Goal: Information Seeking & Learning: Learn about a topic

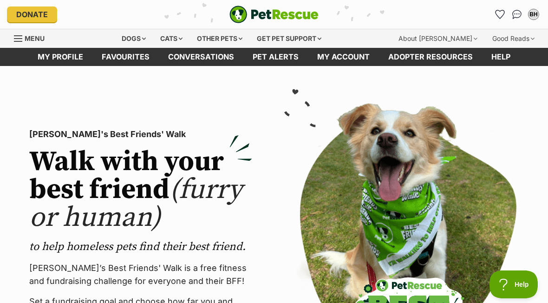
click at [135, 34] on div "Dogs" at bounding box center [133, 38] width 37 height 19
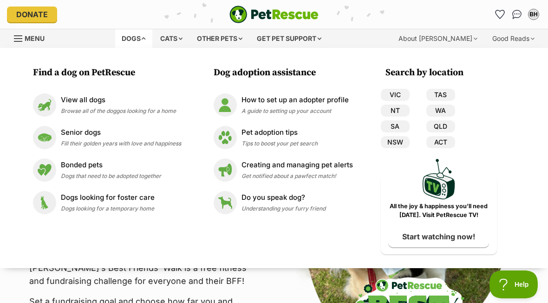
click at [389, 89] on link "VIC" at bounding box center [395, 95] width 29 height 12
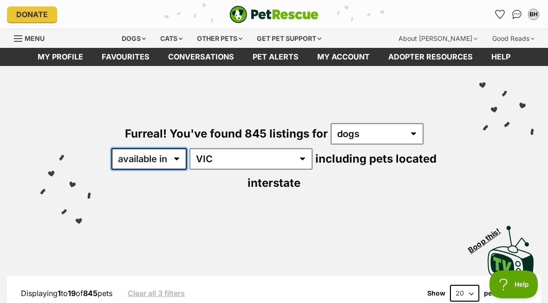
click at [172, 159] on select "available in located in" at bounding box center [148, 158] width 75 height 21
select select "disabled"
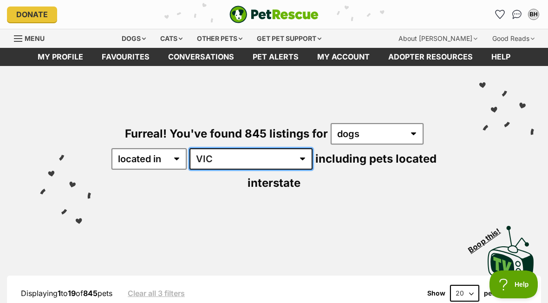
click at [249, 160] on select "Australia ACT NSW NT QLD SA TAS VIC WA" at bounding box center [250, 158] width 123 height 21
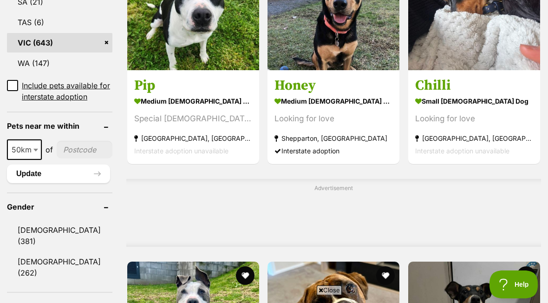
scroll to position [600, 0]
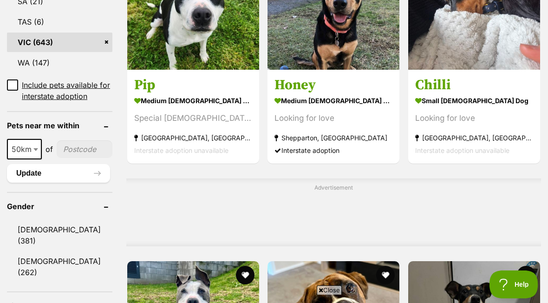
click at [23, 238] on link "[DEMOGRAPHIC_DATA] (381)" at bounding box center [59, 235] width 105 height 31
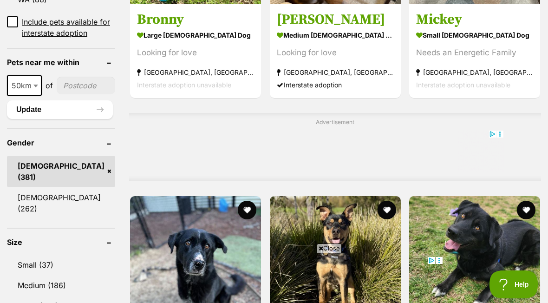
scroll to position [663, 0]
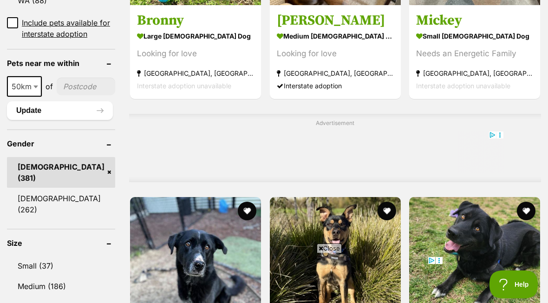
click at [30, 257] on link "Small (37)" at bounding box center [61, 266] width 108 height 20
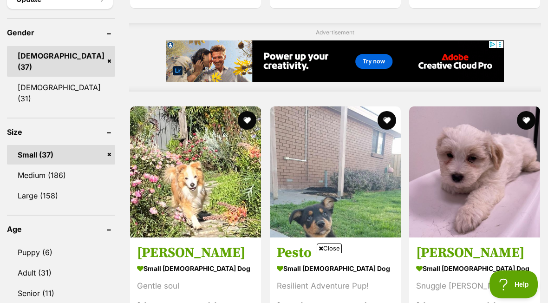
scroll to position [775, 0]
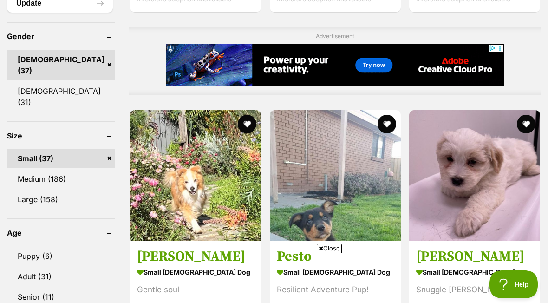
click at [30, 246] on link "Puppy (6)" at bounding box center [61, 256] width 108 height 20
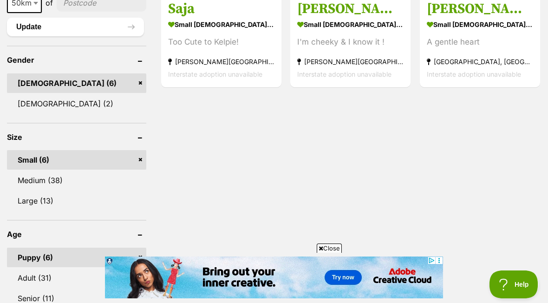
scroll to position [680, 0]
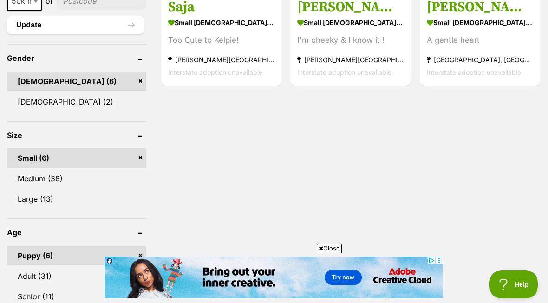
click at [26, 266] on link "Adult (31)" at bounding box center [76, 276] width 139 height 20
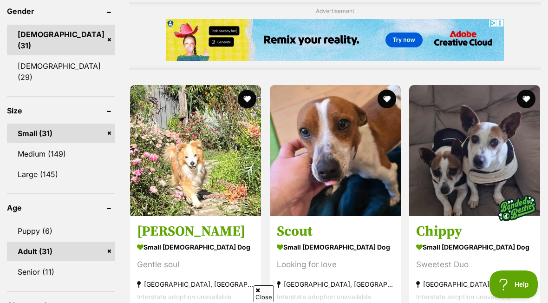
scroll to position [809, 0]
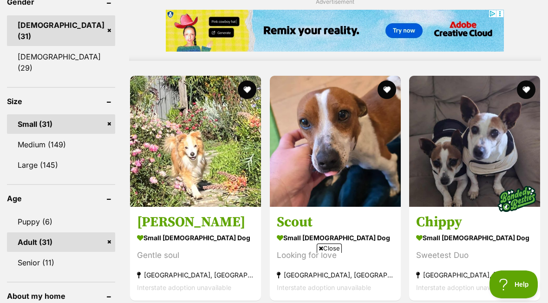
click at [277, 221] on h3 "Scout" at bounding box center [335, 222] width 117 height 18
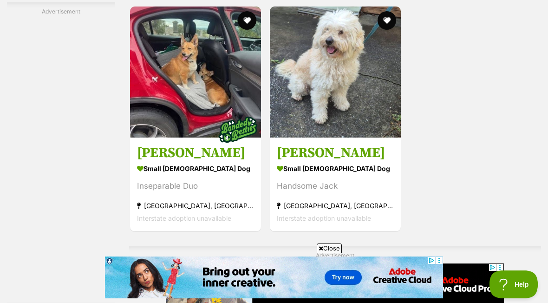
scroll to position [1897, 0]
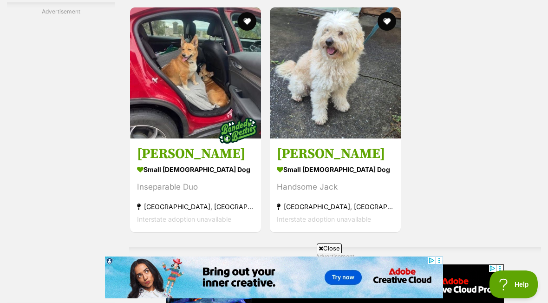
click at [281, 163] on h3 "Jack Uffelman" at bounding box center [335, 154] width 117 height 18
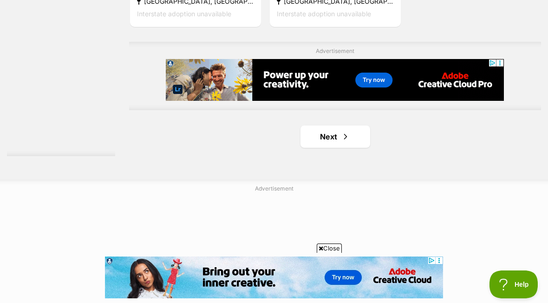
scroll to position [2106, 0]
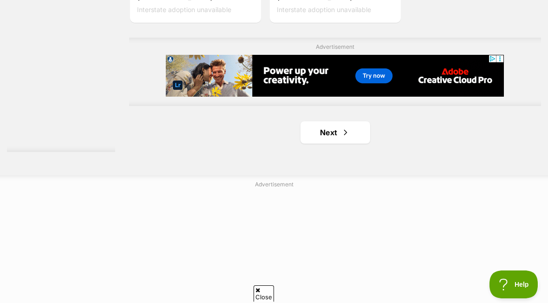
click at [303, 143] on link "Next" at bounding box center [335, 132] width 70 height 22
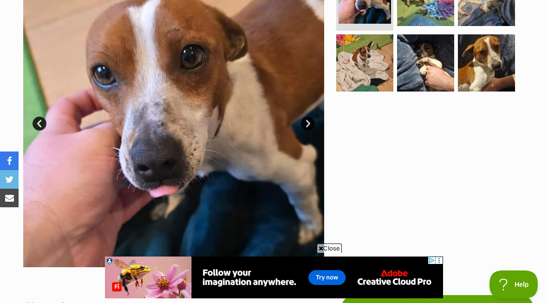
scroll to position [214, 0]
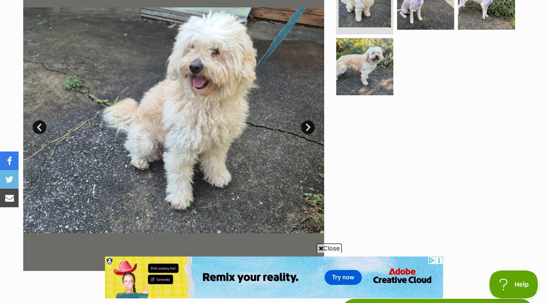
scroll to position [197, 0]
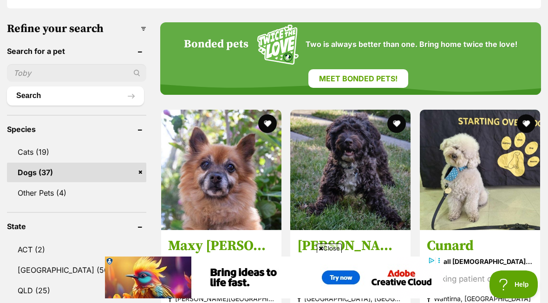
scroll to position [306, 0]
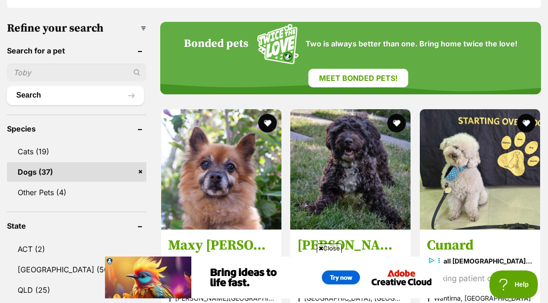
click at [173, 236] on h3 "Maxy O’Cleary" at bounding box center [221, 245] width 106 height 18
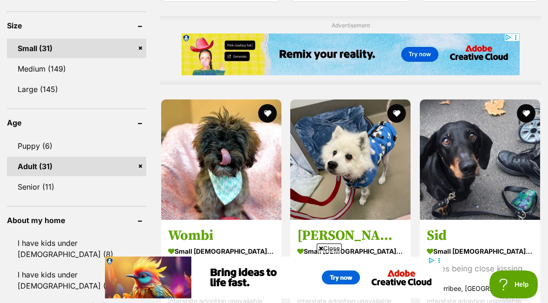
scroll to position [865, 0]
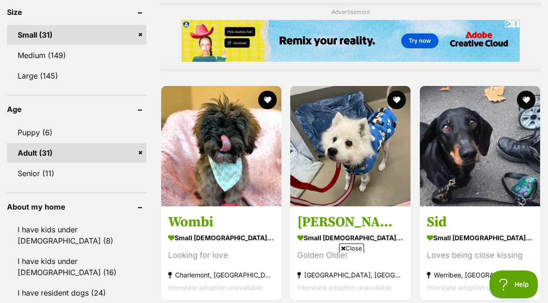
click at [169, 213] on h3 "Wombi" at bounding box center [221, 222] width 106 height 18
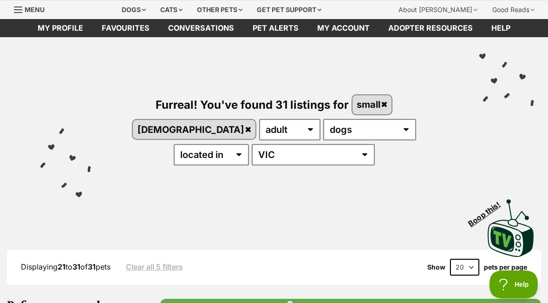
scroll to position [0, 0]
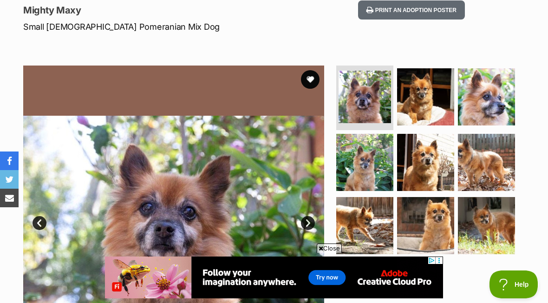
scroll to position [94, 0]
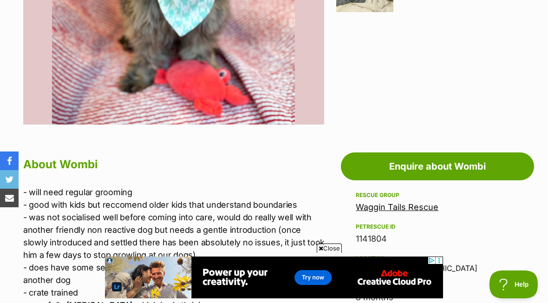
scroll to position [357, 0]
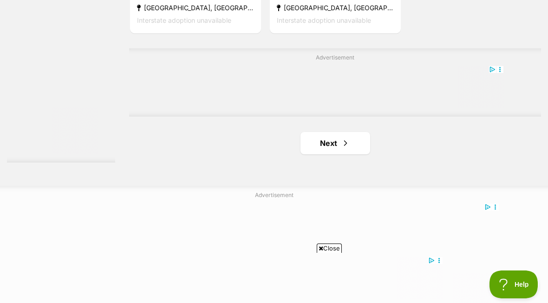
scroll to position [2118, 0]
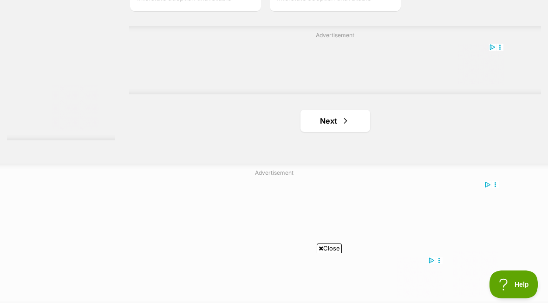
click at [300, 132] on link "Next" at bounding box center [335, 121] width 70 height 22
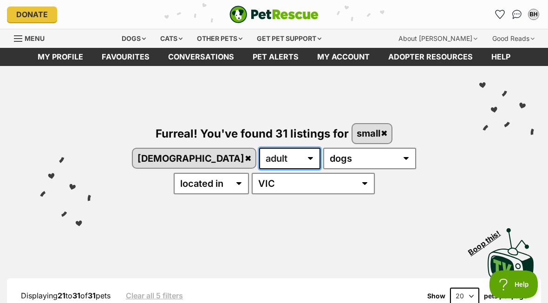
click at [259, 159] on select "any age puppy adult senior" at bounding box center [289, 158] width 61 height 21
